Goal: Task Accomplishment & Management: Manage account settings

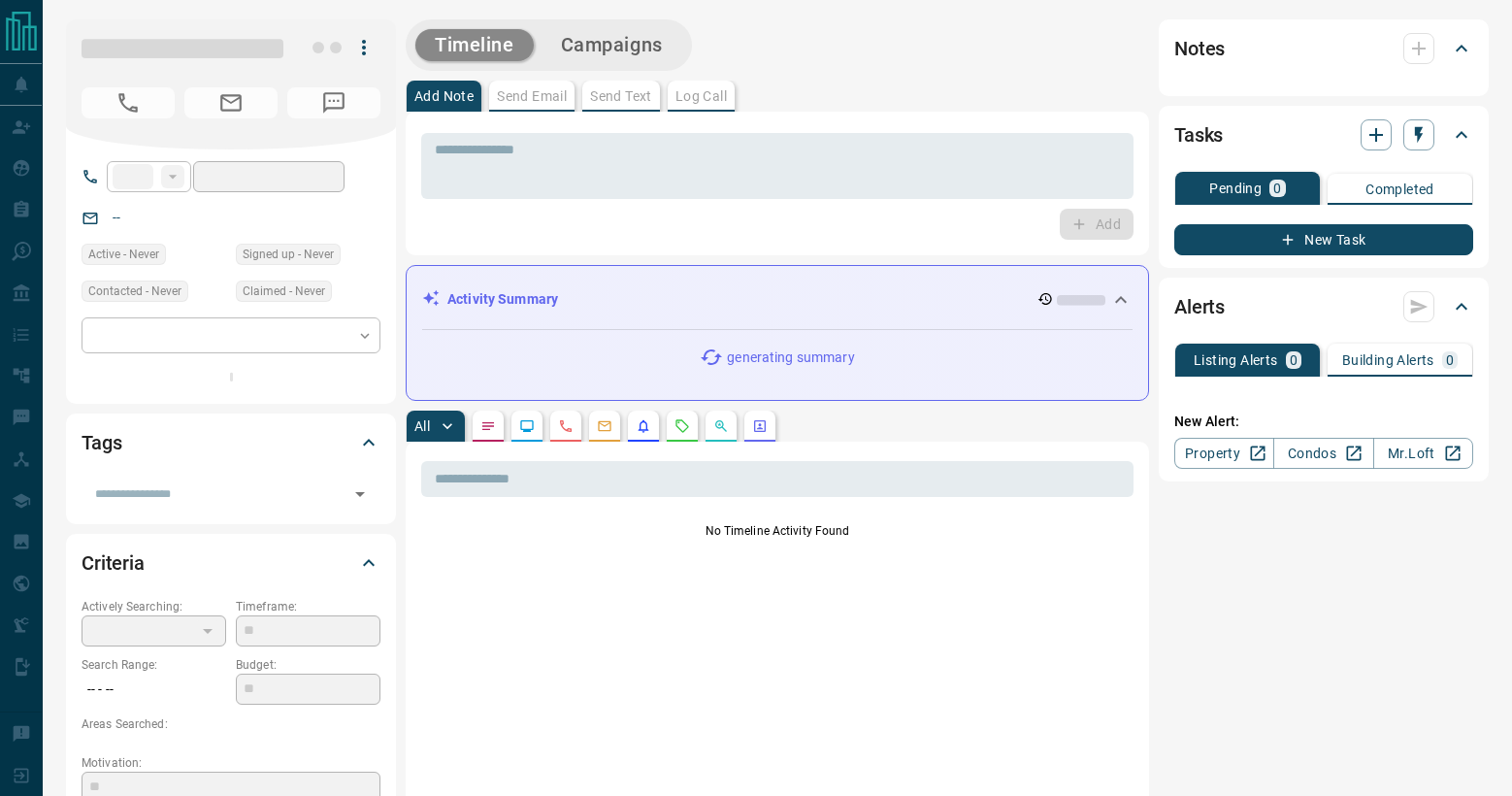
type input "**"
type input "**********"
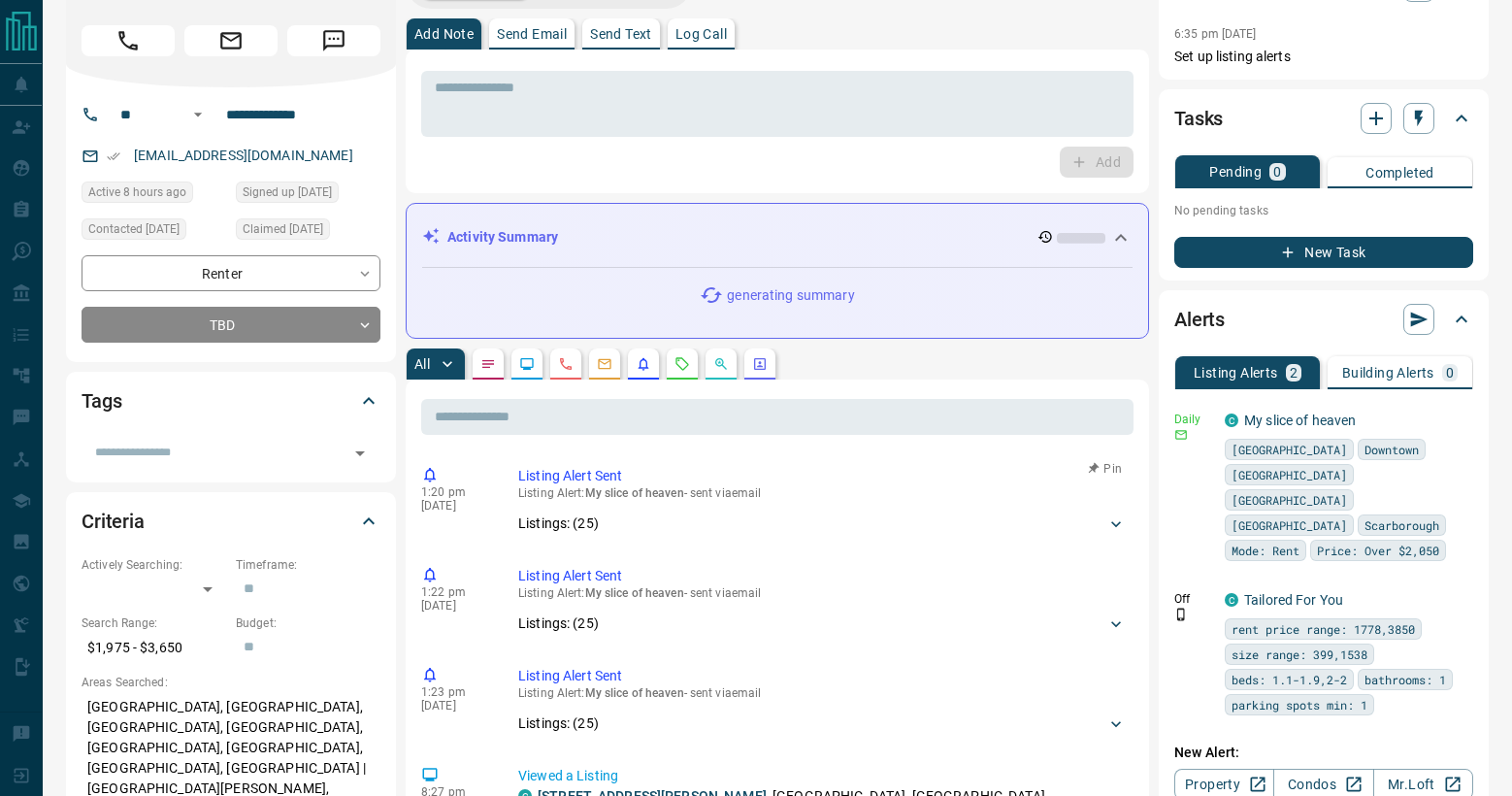
scroll to position [97, 0]
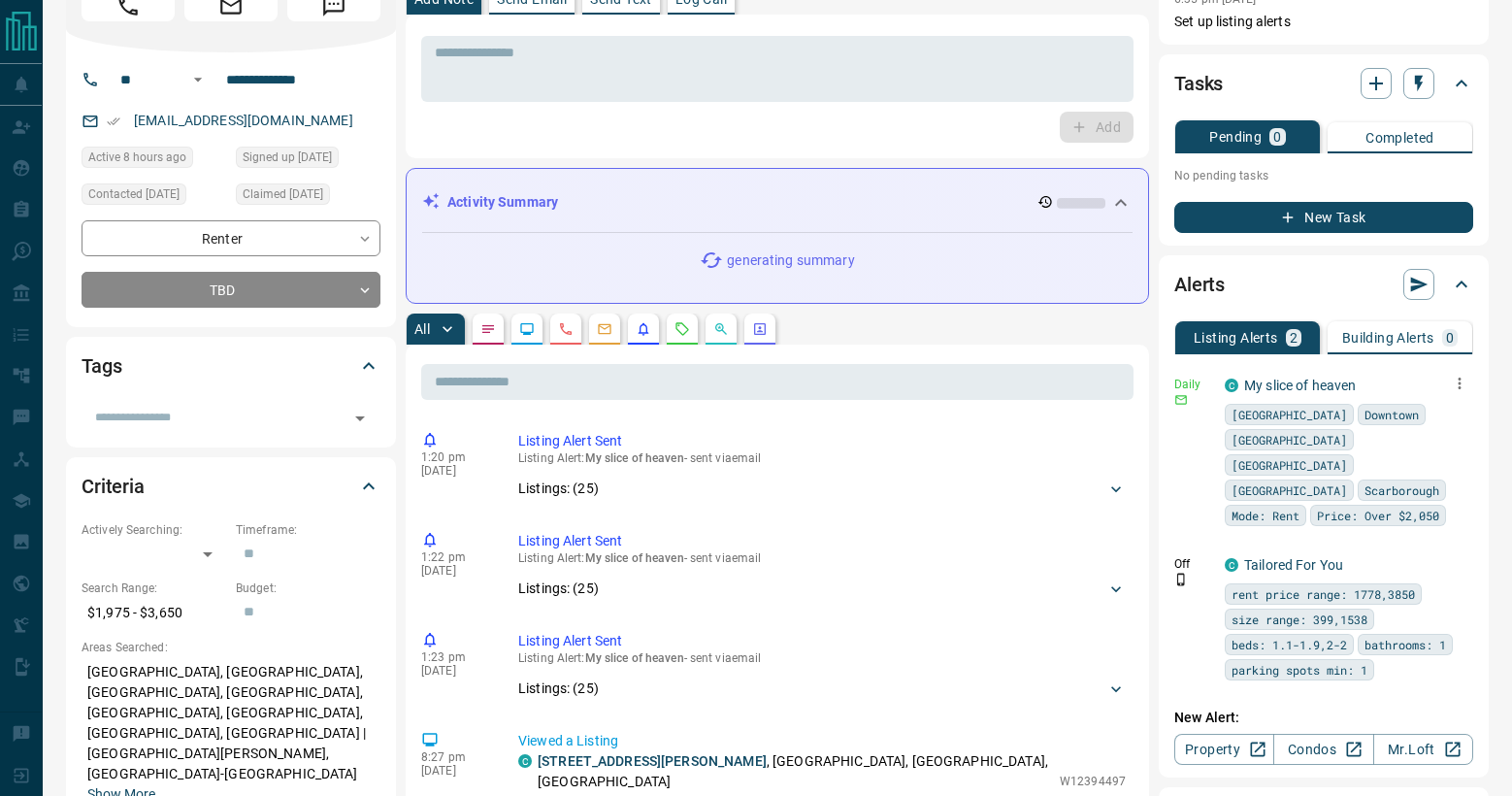
click at [1453, 378] on icon "button" at bounding box center [1459, 383] width 18 height 18
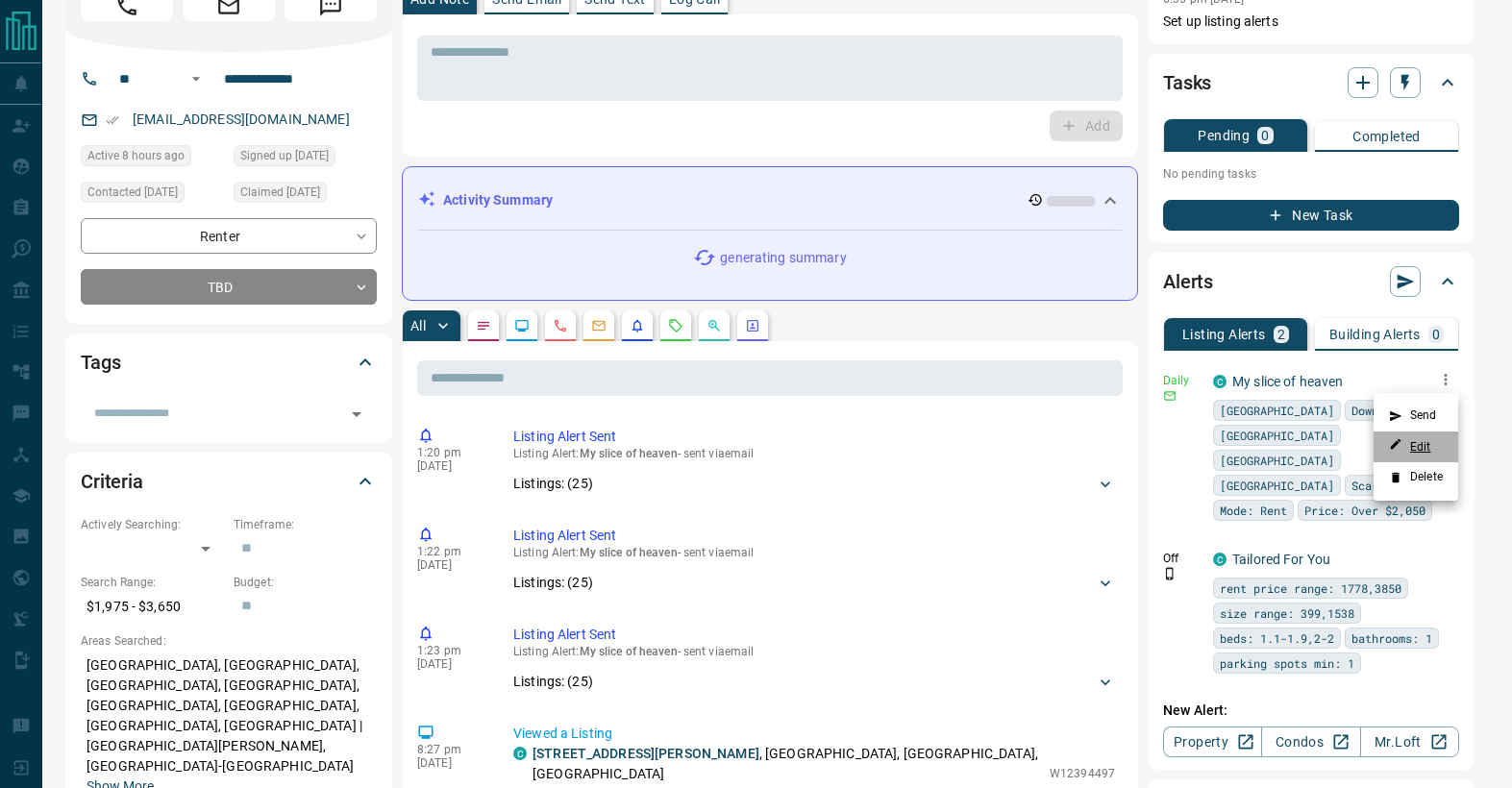
click at [1416, 441] on link "Edit" at bounding box center [1410, 446] width 42 height 18
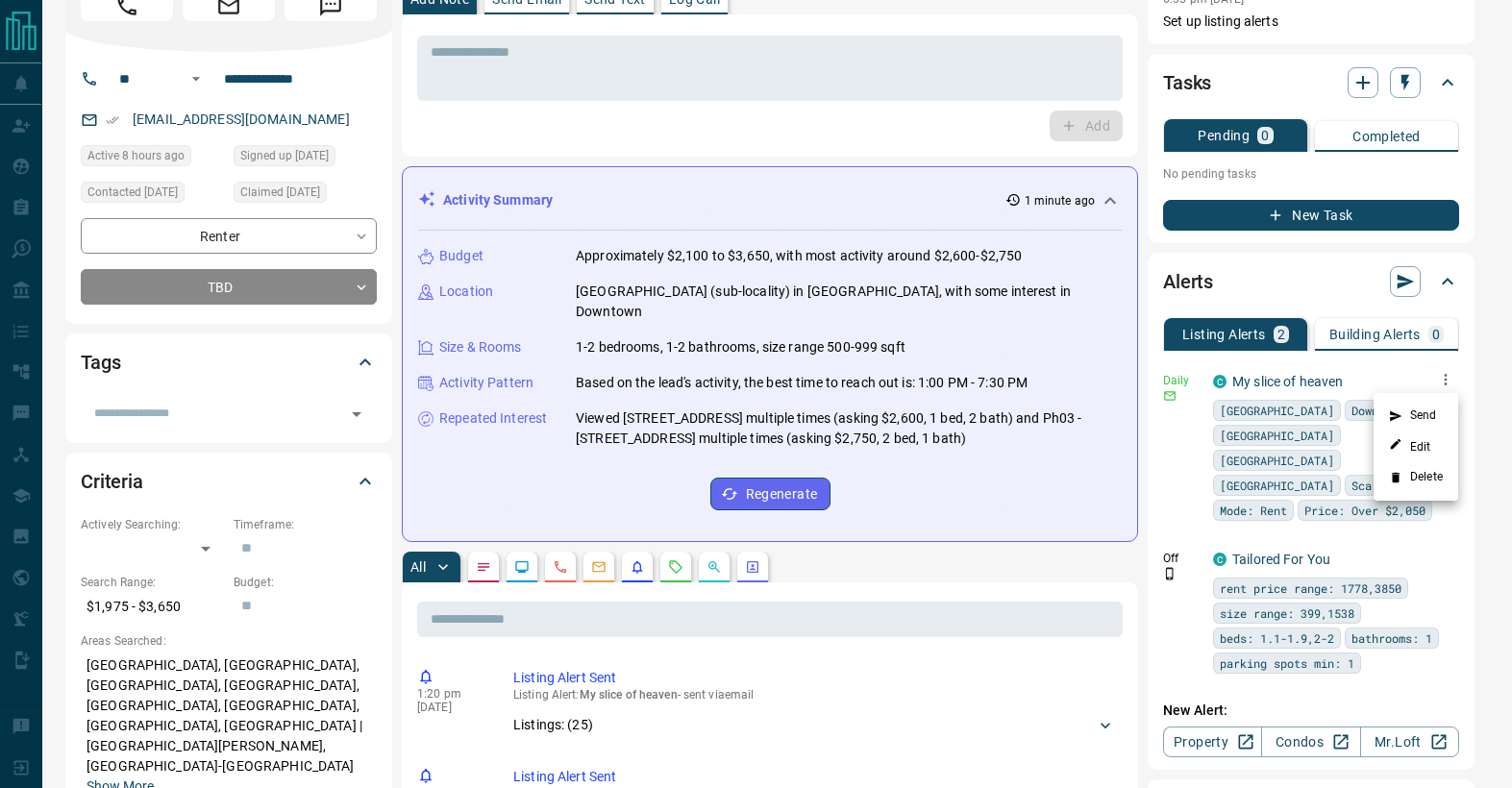
click at [1365, 367] on div at bounding box center [756, 394] width 1512 height 788
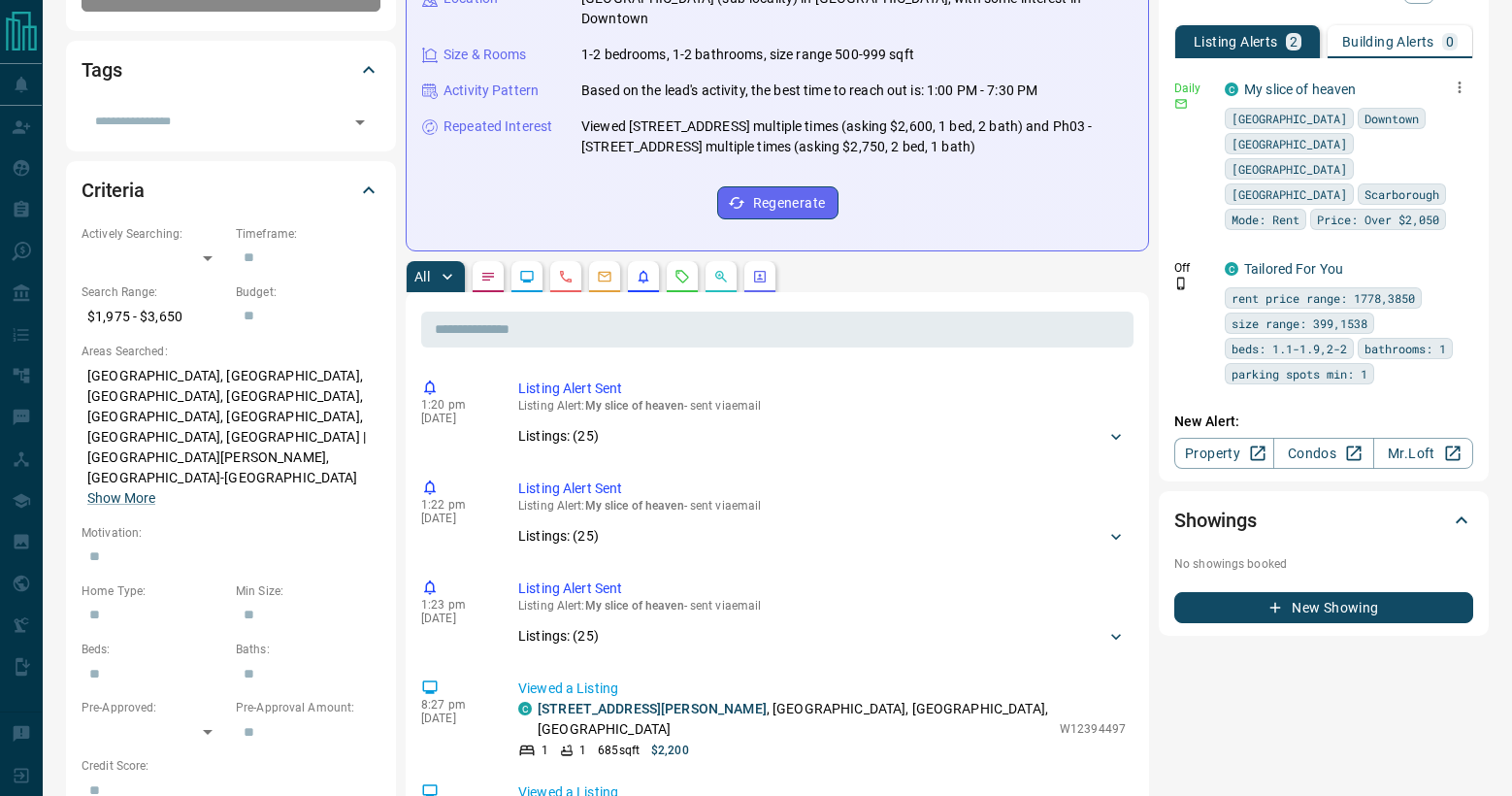
scroll to position [0, 0]
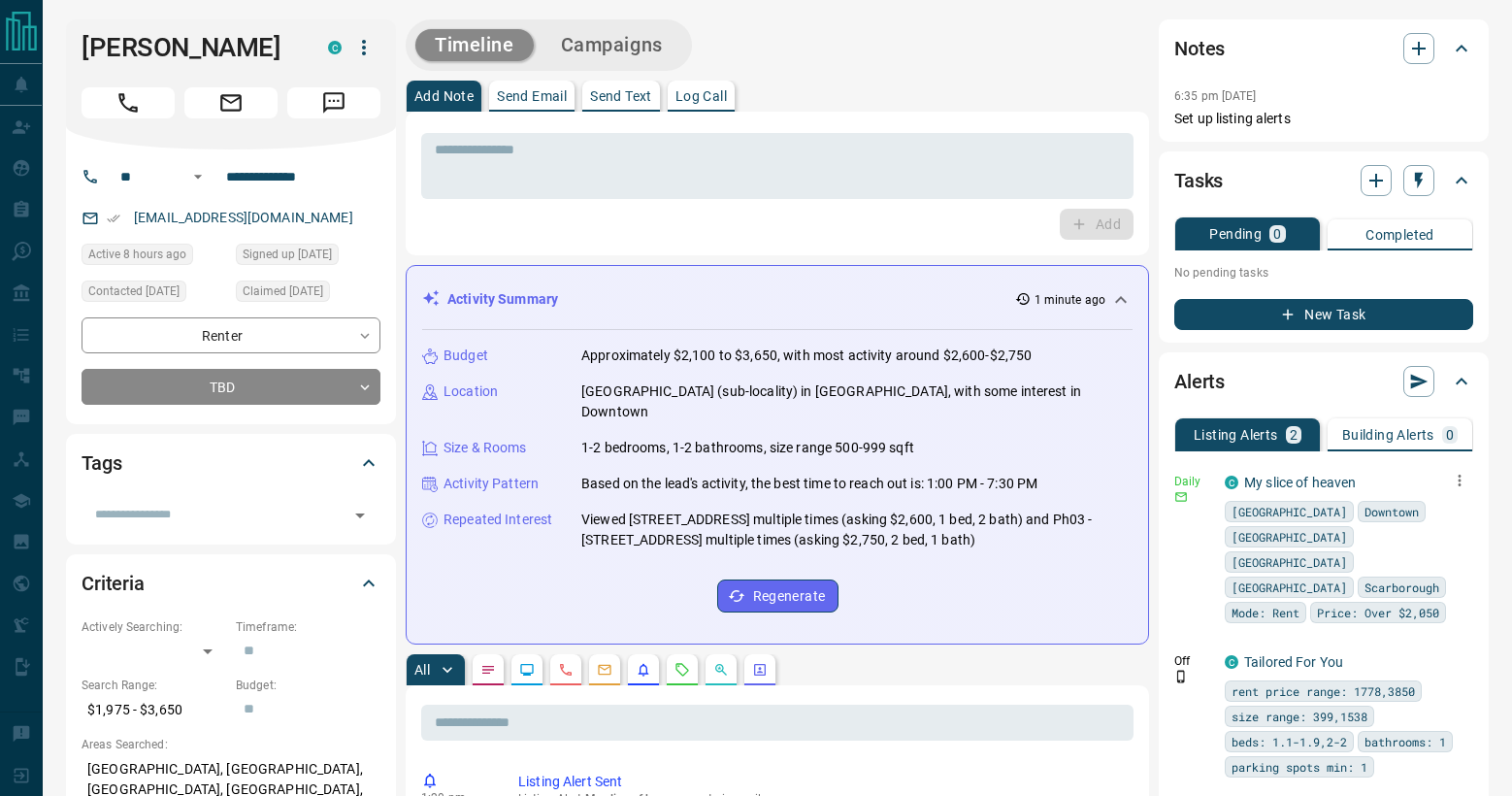
click at [1462, 482] on icon "button" at bounding box center [1459, 480] width 18 height 18
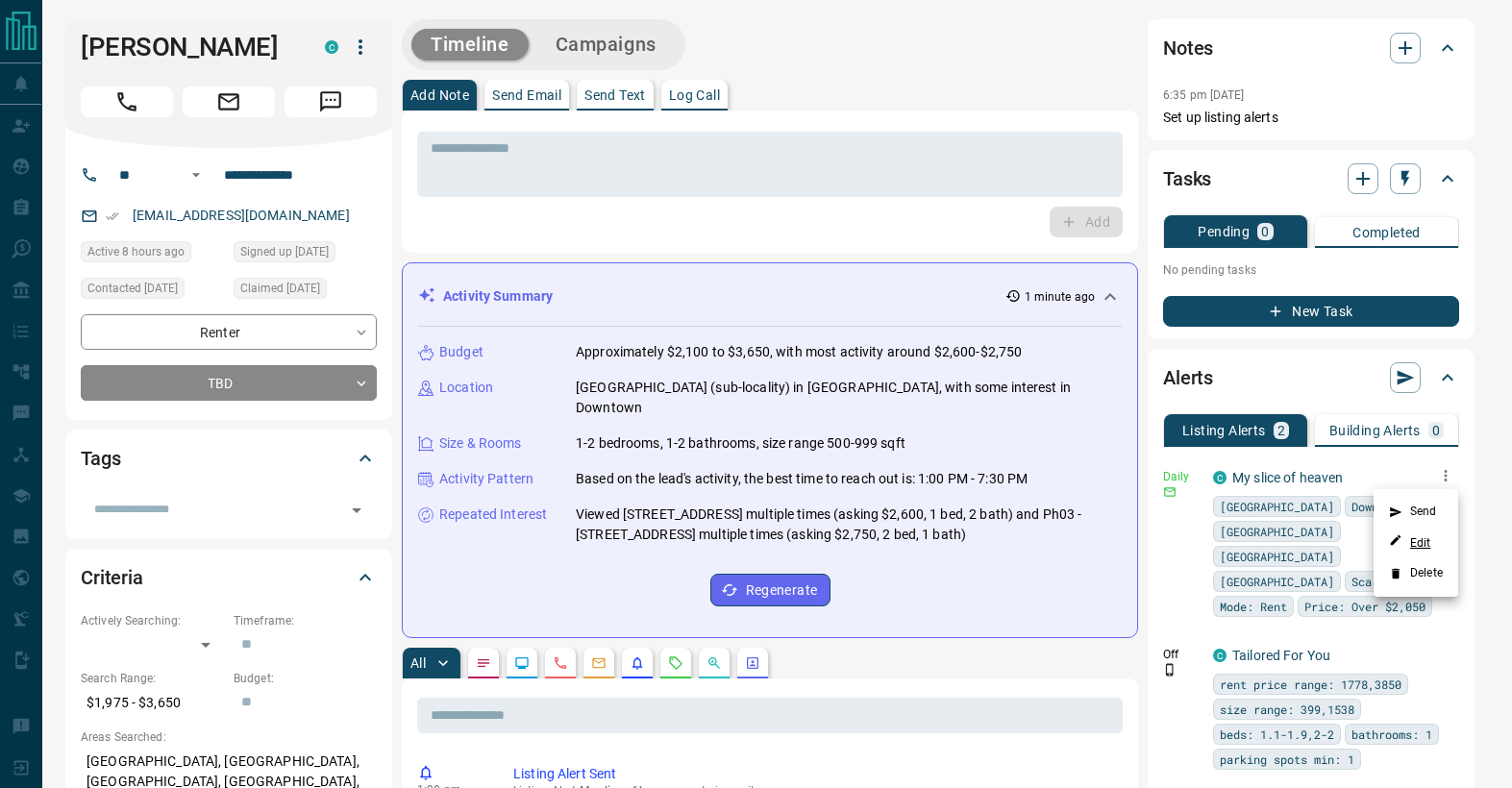
click at [1402, 538] on link "Edit" at bounding box center [1410, 542] width 42 height 18
click at [1388, 468] on div at bounding box center [756, 394] width 1512 height 788
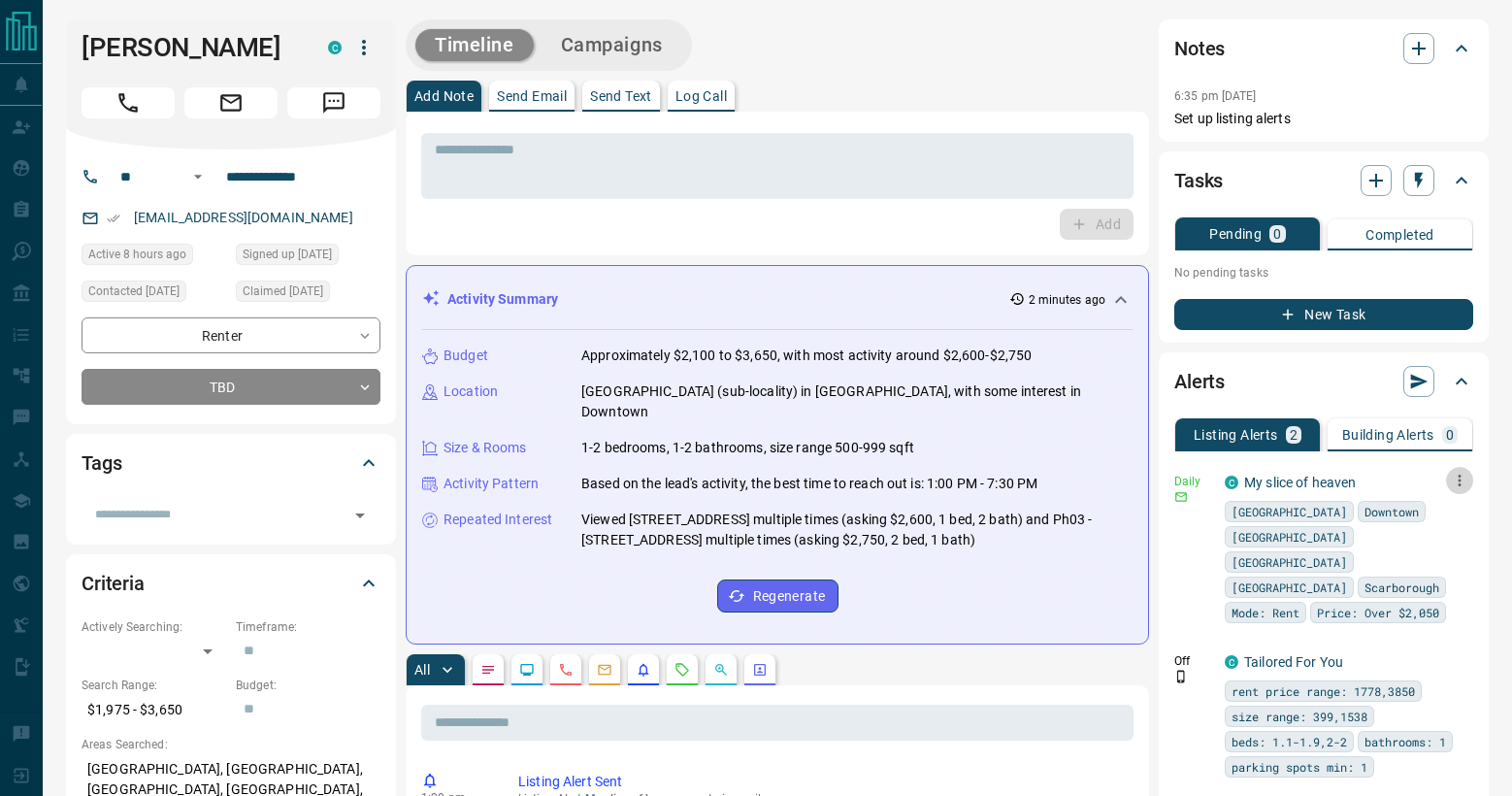
click at [1459, 476] on icon "button" at bounding box center [1459, 480] width 3 height 12
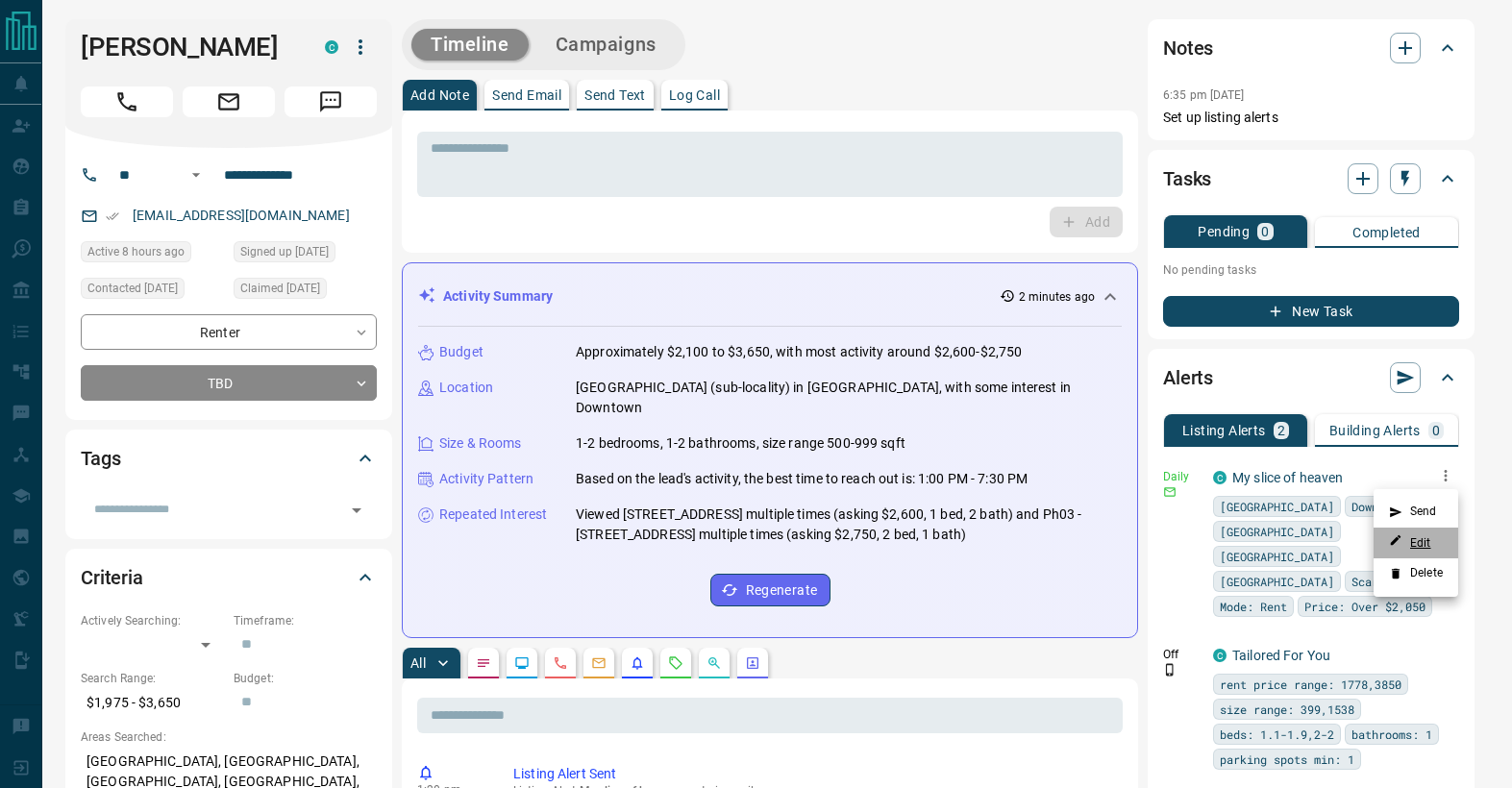
click at [1425, 546] on link "Edit" at bounding box center [1410, 542] width 42 height 18
click at [1395, 470] on div at bounding box center [756, 394] width 1512 height 788
